Goal: Transaction & Acquisition: Download file/media

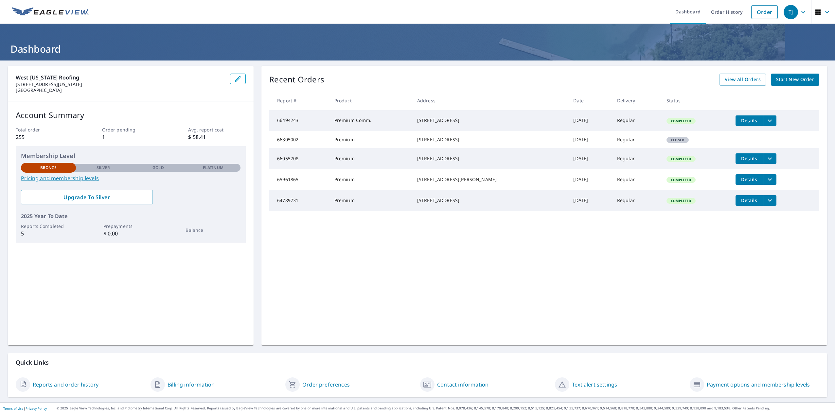
click at [743, 182] on span "Details" at bounding box center [749, 179] width 20 height 6
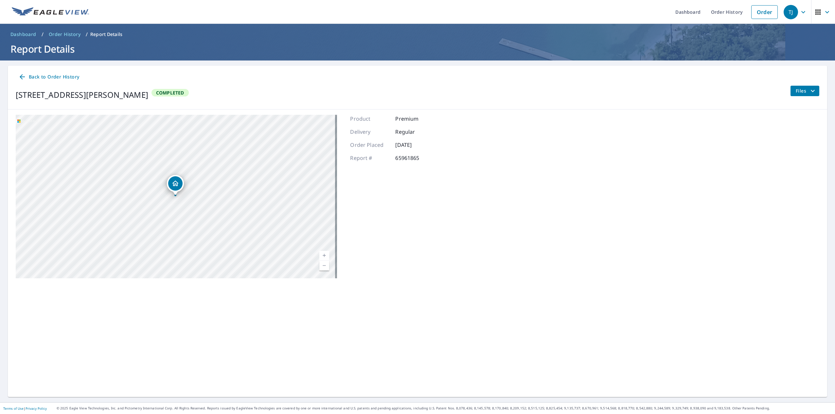
click at [50, 77] on span "Back to Order History" at bounding box center [48, 77] width 61 height 8
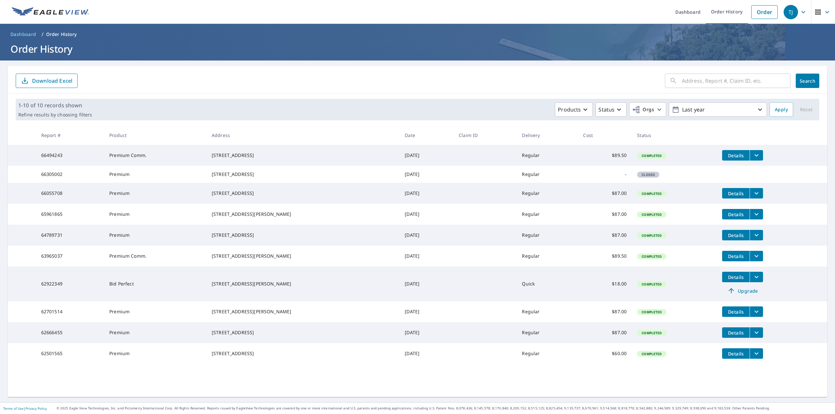
click at [752, 218] on icon "filesDropdownBtn-65961865" at bounding box center [756, 214] width 8 height 8
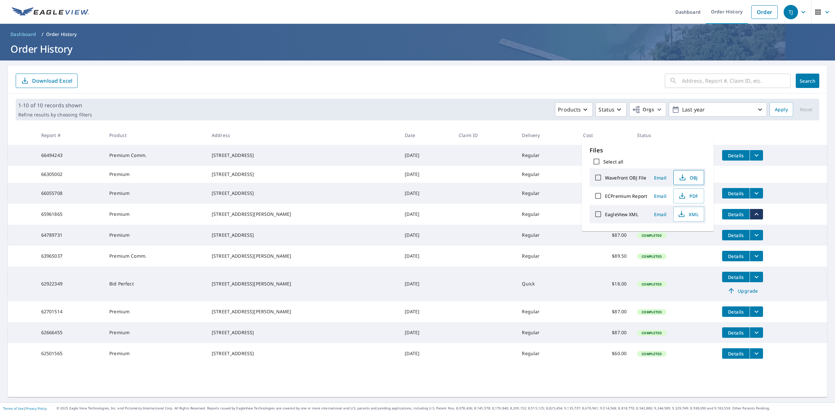
click at [688, 177] on span "OBJ" at bounding box center [687, 178] width 21 height 8
click at [689, 196] on span "PDF" at bounding box center [687, 196] width 21 height 8
